Goal: Task Accomplishment & Management: Use online tool/utility

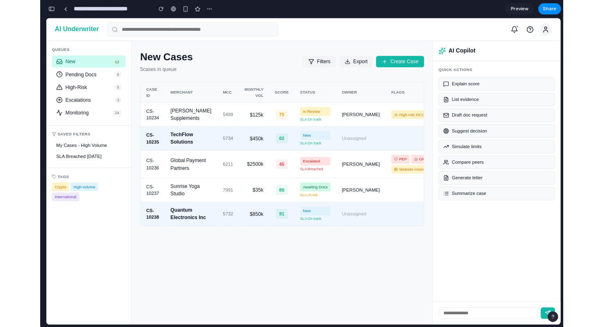
scroll to position [3959, 0]
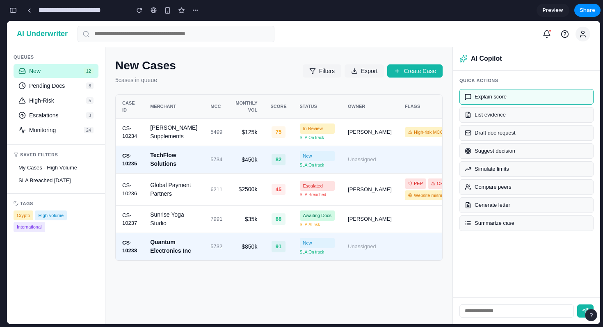
click at [481, 96] on button "Explain score" at bounding box center [527, 97] width 134 height 16
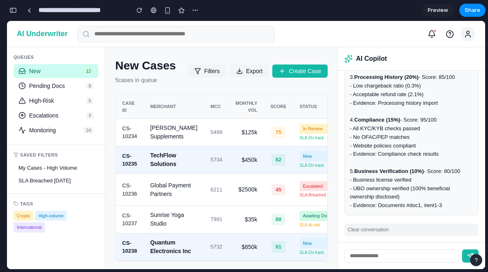
scroll to position [196, 0]
click at [39, 86] on span "Pending Docs" at bounding box center [56, 85] width 54 height 7
click at [70, 82] on span "Pending Docs" at bounding box center [56, 85] width 54 height 7
click at [99, 34] on input "text" at bounding box center [176, 34] width 197 height 16
type input "********"
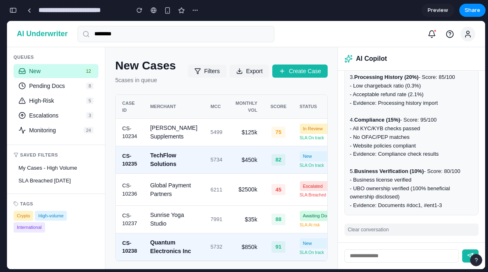
click at [433, 9] on span "Preview" at bounding box center [438, 10] width 21 height 8
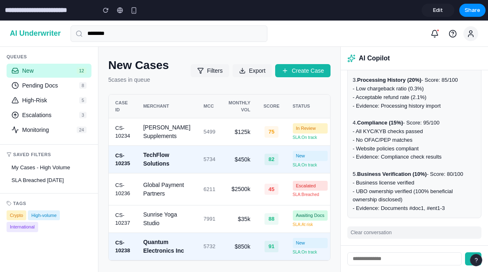
scroll to position [192, 0]
click at [154, 37] on input "********" at bounding box center [169, 33] width 197 height 16
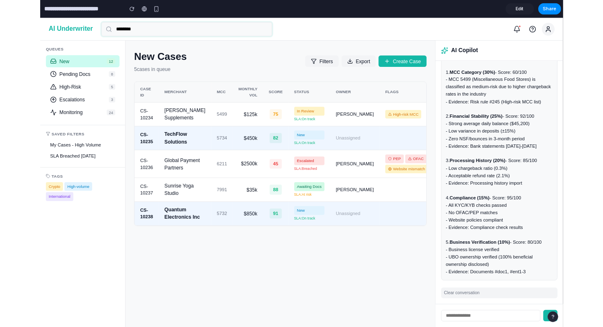
scroll to position [137, 0]
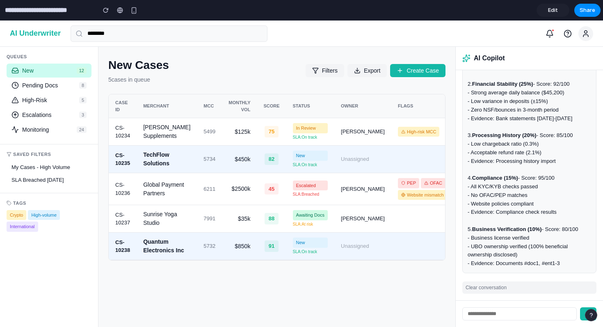
click at [50, 82] on span "Pending Docs" at bounding box center [49, 85] width 54 height 7
click at [50, 100] on span "High-Risk" at bounding box center [49, 100] width 54 height 7
click at [488, 36] on icon at bounding box center [550, 34] width 8 height 8
click at [488, 37] on icon at bounding box center [550, 34] width 8 height 8
click at [488, 34] on icon at bounding box center [586, 34] width 8 height 8
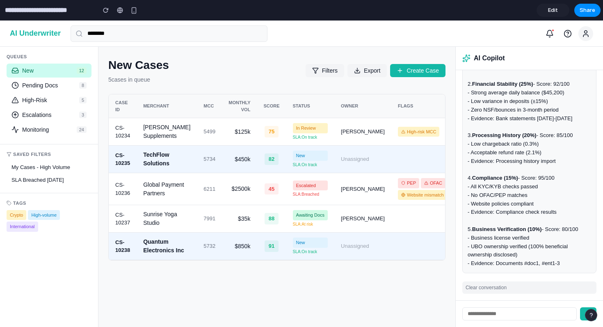
click at [488, 38] on button at bounding box center [586, 33] width 15 height 15
click at [118, 14] on link at bounding box center [120, 10] width 12 height 12
click at [26, 185] on button "SLA Breached [DATE]" at bounding box center [49, 180] width 85 height 13
click at [33, 161] on button "My Cases - High Volume" at bounding box center [49, 167] width 85 height 13
click at [39, 133] on span "Monitoring" at bounding box center [47, 129] width 51 height 7
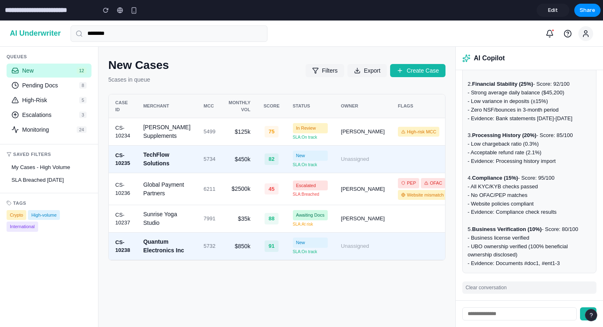
click at [70, 13] on input "**********" at bounding box center [48, 10] width 90 height 15
click at [488, 34] on icon at bounding box center [550, 32] width 6 height 5
click at [488, 36] on icon at bounding box center [586, 34] width 8 height 8
click at [488, 271] on button "Clear conversation" at bounding box center [530, 288] width 134 height 12
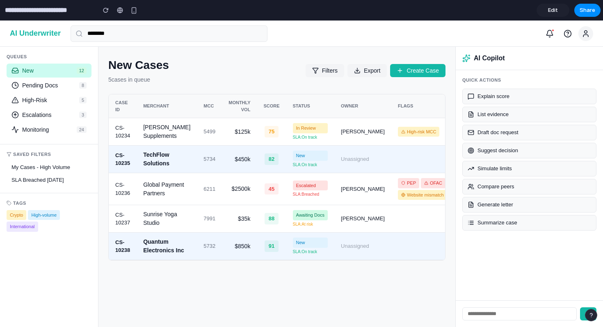
scroll to position [0, 0]
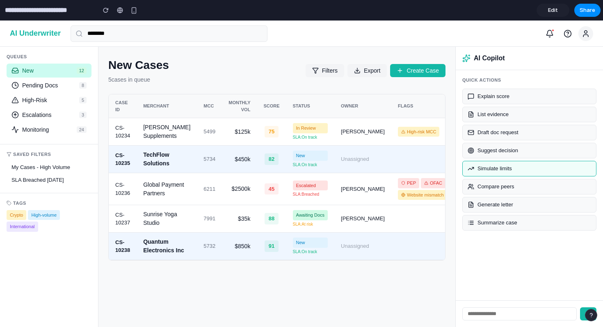
click at [488, 166] on button "Simulate limits" at bounding box center [530, 169] width 134 height 16
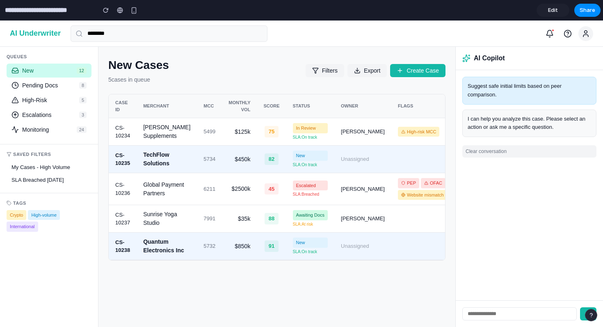
click at [488, 123] on div "I can help you analyze this case. Please select an action or ask me a specific …" at bounding box center [530, 123] width 124 height 17
click at [488, 96] on div "Suggest safe initial limits based on peer comparison." at bounding box center [530, 91] width 134 height 28
click at [488, 155] on button "Clear conversation" at bounding box center [530, 151] width 134 height 12
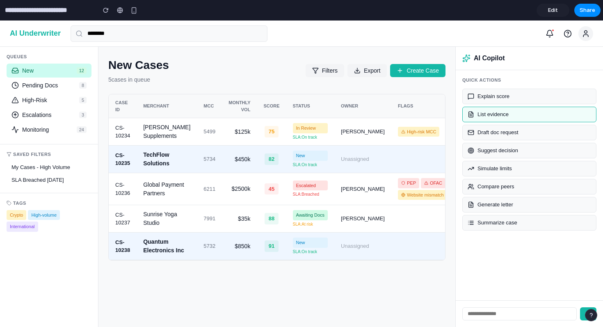
click at [488, 111] on button "List evidence" at bounding box center [530, 115] width 134 height 16
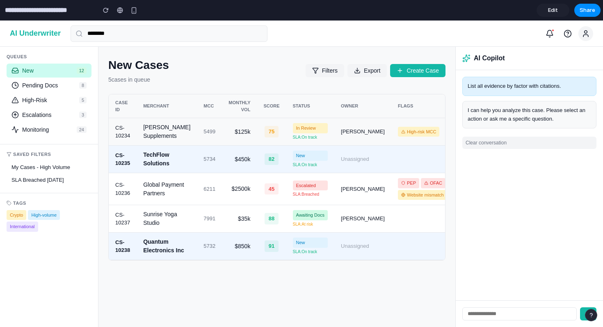
click at [325, 139] on td "In Review SLA: On track" at bounding box center [310, 131] width 48 height 27
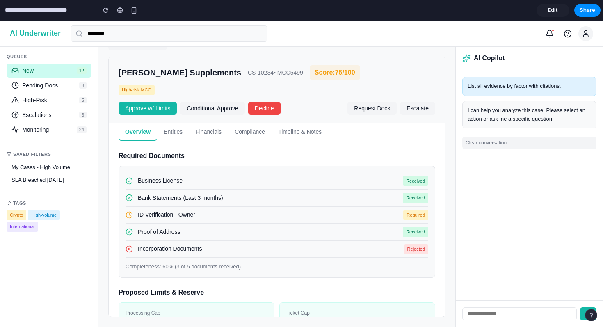
click at [169, 130] on button "Entities" at bounding box center [173, 132] width 32 height 17
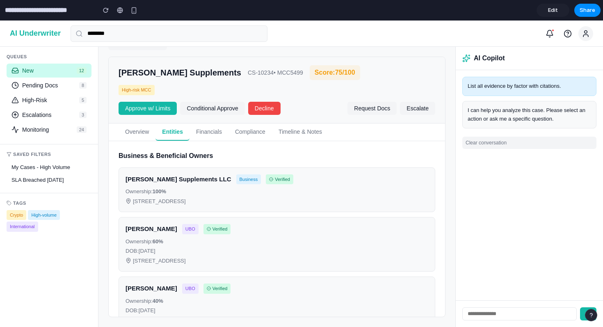
click at [217, 137] on button "Financials" at bounding box center [209, 132] width 39 height 17
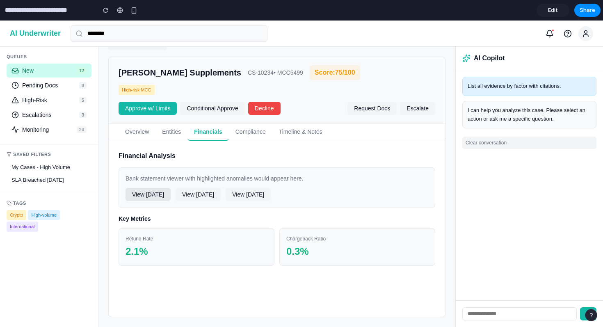
click at [167, 192] on button "View [DATE]" at bounding box center [148, 194] width 45 height 13
click at [250, 137] on button "Compliance" at bounding box center [251, 132] width 44 height 17
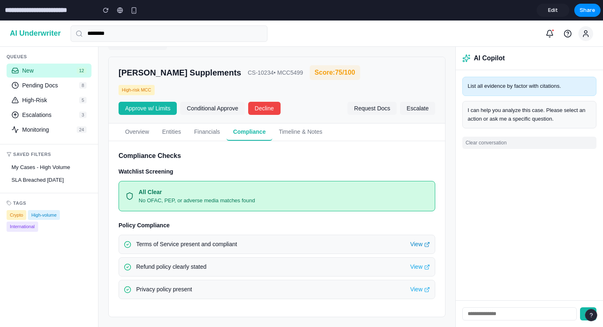
click at [424, 246] on icon at bounding box center [427, 245] width 6 height 6
click at [319, 134] on button "Timeline & Notes" at bounding box center [301, 132] width 57 height 17
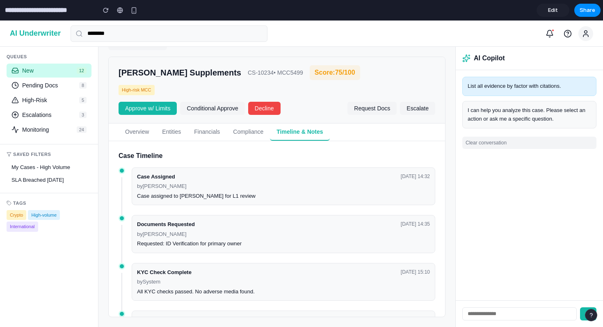
click at [222, 135] on button "Financials" at bounding box center [207, 132] width 39 height 17
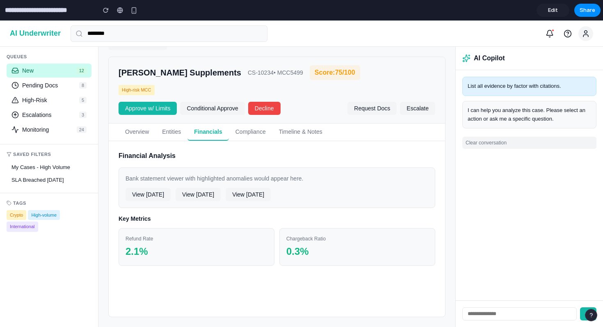
click at [163, 136] on button "Entities" at bounding box center [172, 132] width 32 height 17
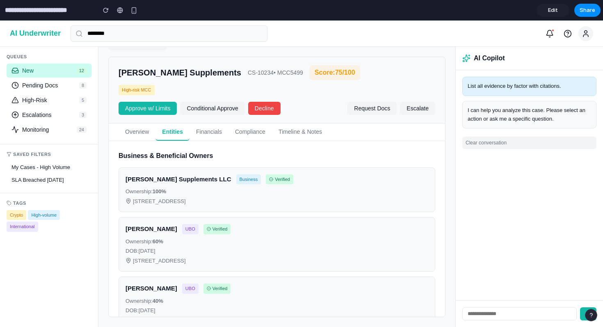
click at [137, 133] on button "Overview" at bounding box center [137, 132] width 37 height 17
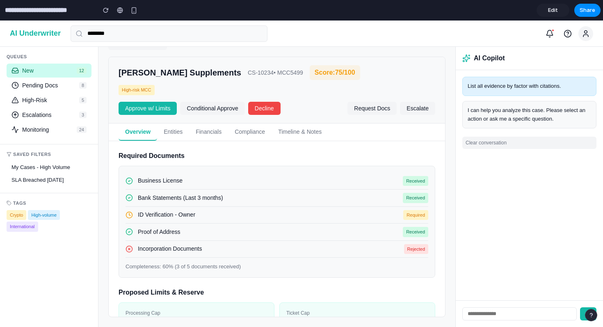
click at [473, 147] on button "Clear conversation" at bounding box center [530, 143] width 134 height 12
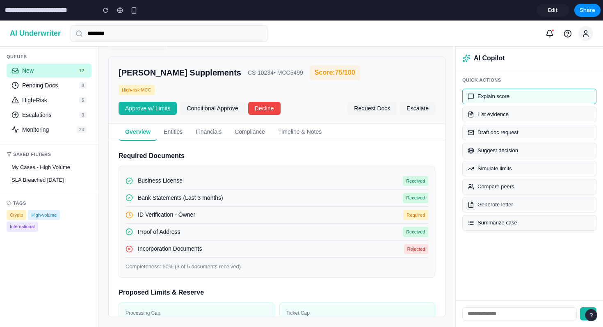
click at [488, 102] on button "Explain score" at bounding box center [530, 97] width 134 height 16
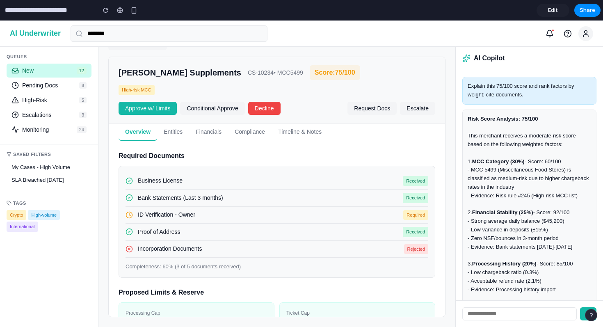
scroll to position [137, 0]
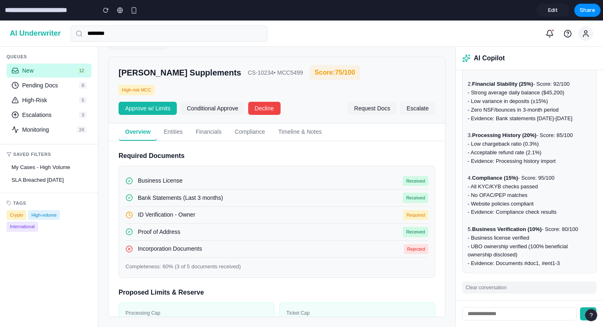
click at [487, 271] on button "Clear conversation" at bounding box center [530, 288] width 134 height 12
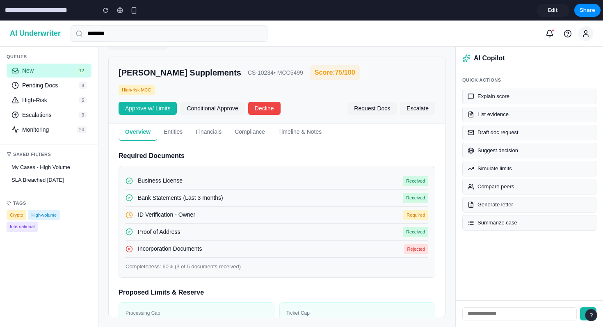
scroll to position [0, 0]
click at [488, 116] on button "List evidence" at bounding box center [530, 115] width 134 height 16
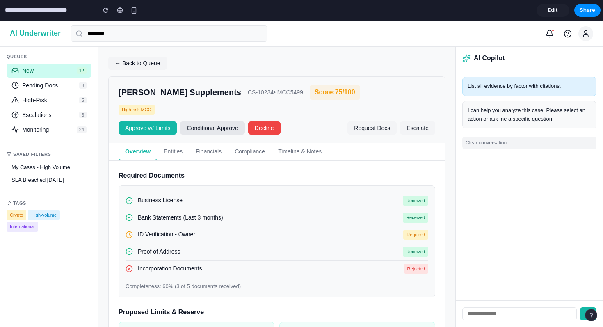
click at [223, 128] on button "Conditional Approve" at bounding box center [212, 127] width 64 height 13
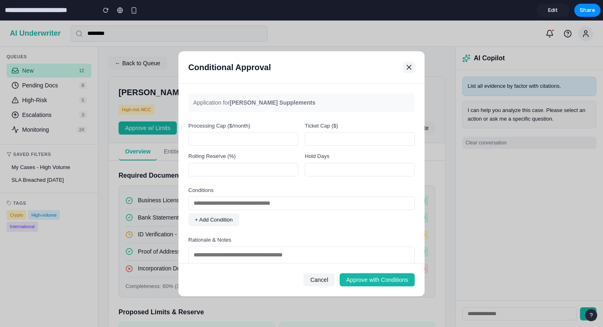
click at [412, 69] on icon at bounding box center [409, 67] width 8 height 8
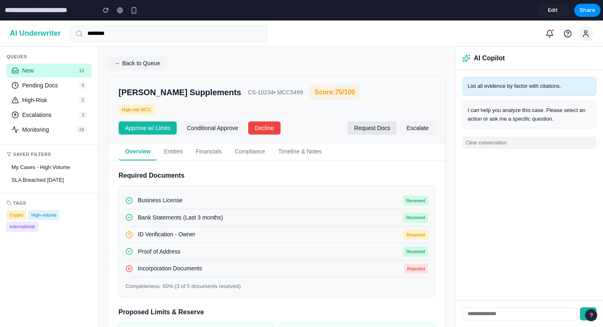
click at [378, 126] on button "Request Docs" at bounding box center [372, 127] width 49 height 13
click at [418, 127] on button "Escalate" at bounding box center [417, 127] width 35 height 13
click at [154, 131] on button "Approve w/ Limits" at bounding box center [148, 127] width 58 height 13
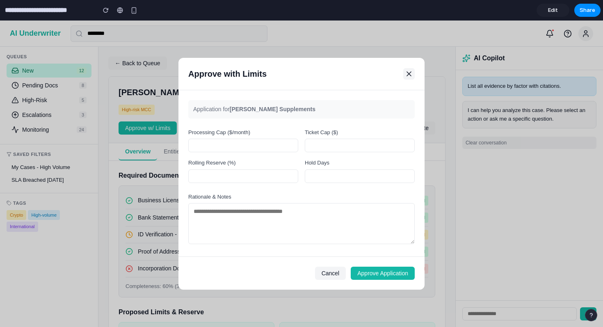
click at [413, 77] on icon at bounding box center [409, 74] width 8 height 8
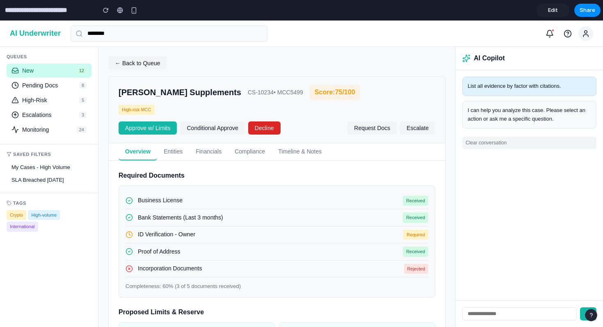
click at [269, 128] on button "Decline" at bounding box center [264, 127] width 32 height 13
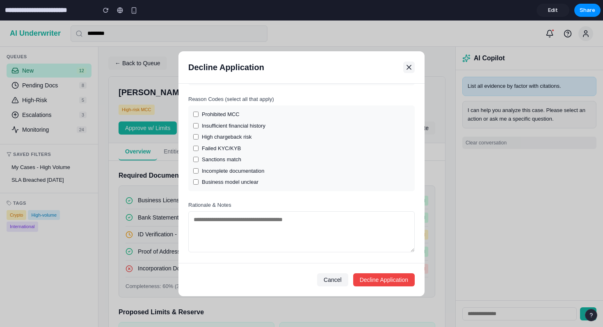
scroll to position [26, 0]
click at [406, 69] on icon at bounding box center [409, 67] width 8 height 8
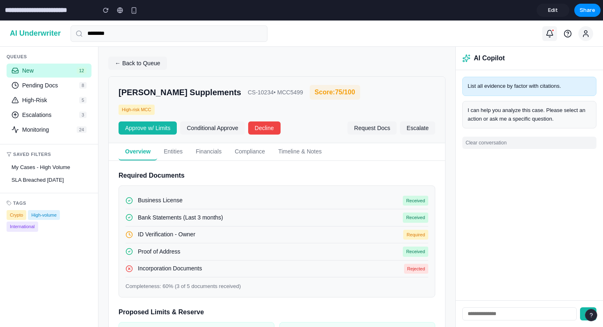
click at [488, 32] on button at bounding box center [550, 33] width 15 height 15
click at [48, 85] on span "Pending Docs" at bounding box center [49, 85] width 54 height 7
click at [39, 88] on span "Pending Docs" at bounding box center [49, 85] width 54 height 7
click at [37, 105] on button "High-Risk 5" at bounding box center [49, 100] width 85 height 14
click at [34, 128] on span "Monitoring" at bounding box center [47, 129] width 51 height 7
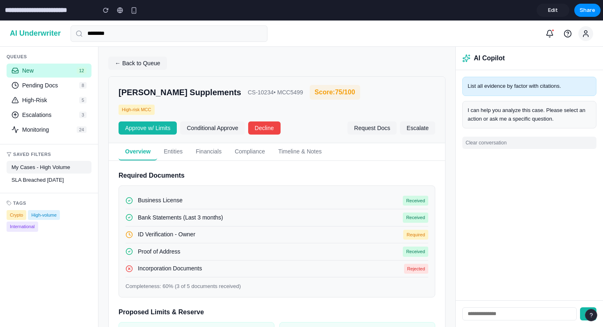
click at [32, 164] on button "My Cases - High Volume" at bounding box center [49, 167] width 85 height 13
click at [32, 181] on button "SLA Breached [DATE]" at bounding box center [49, 180] width 85 height 13
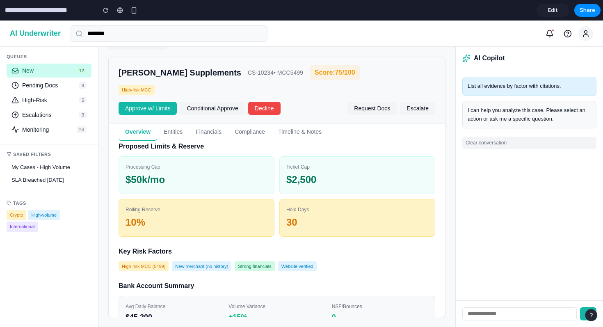
scroll to position [0, 0]
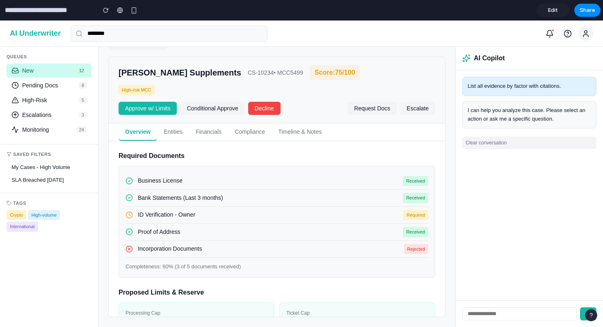
click at [183, 135] on button "Entities" at bounding box center [173, 132] width 32 height 17
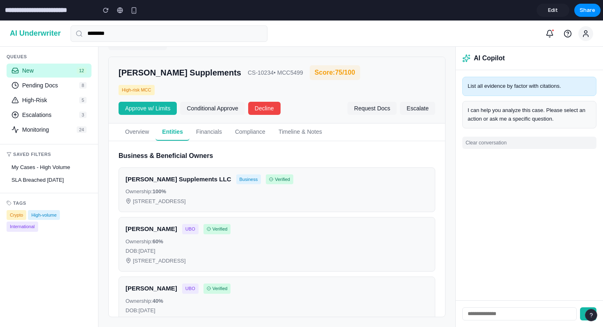
click at [216, 135] on button "Financials" at bounding box center [209, 132] width 39 height 17
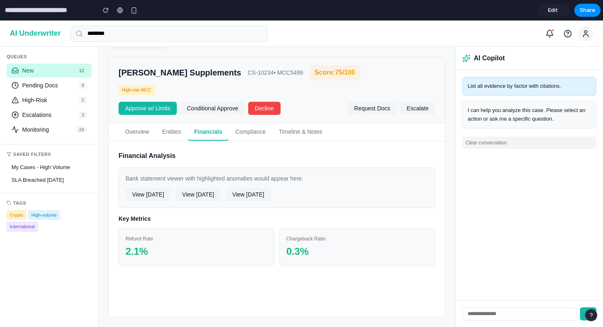
click at [252, 134] on button "Compliance" at bounding box center [251, 132] width 44 height 17
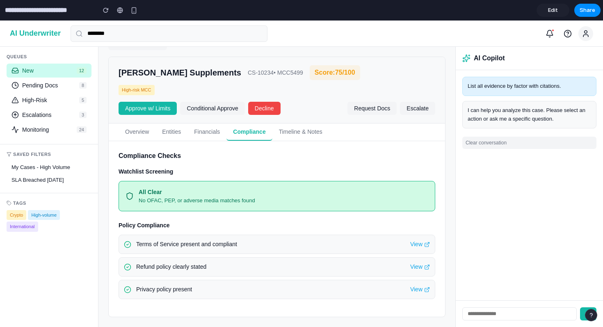
click at [311, 137] on button "Timeline & Notes" at bounding box center [301, 132] width 57 height 17
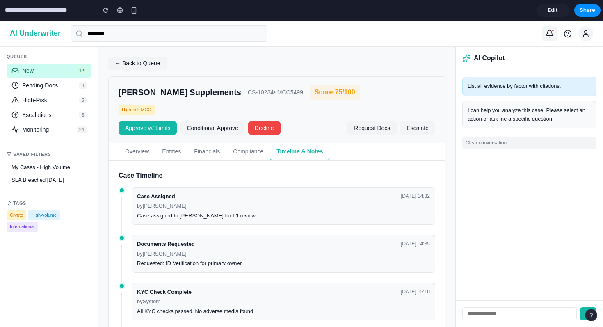
click at [488, 32] on div at bounding box center [553, 30] width 3 height 3
click at [488, 13] on span "Edit" at bounding box center [553, 10] width 10 height 8
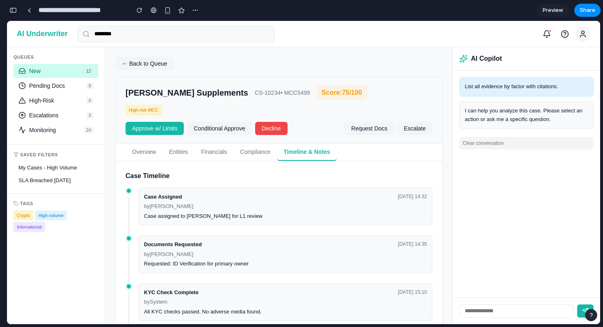
scroll to position [3981, 0]
click at [14, 12] on div "button" at bounding box center [12, 10] width 7 height 6
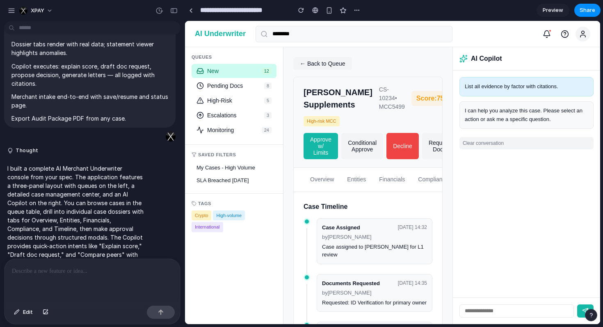
scroll to position [1758, 0]
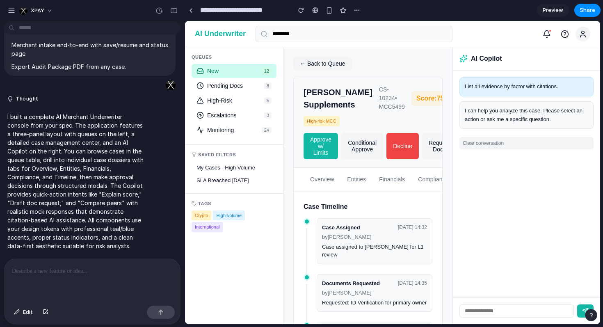
click at [105, 271] on p at bounding box center [92, 271] width 161 height 10
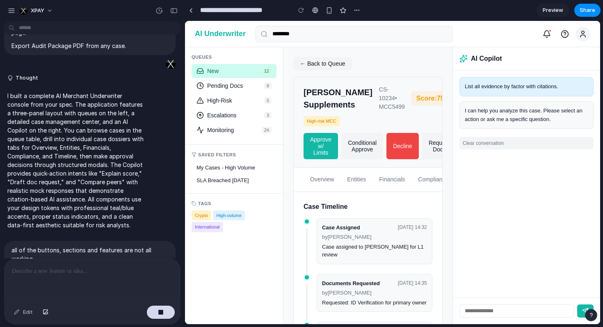
scroll to position [1824, 0]
